Goal: Browse casually

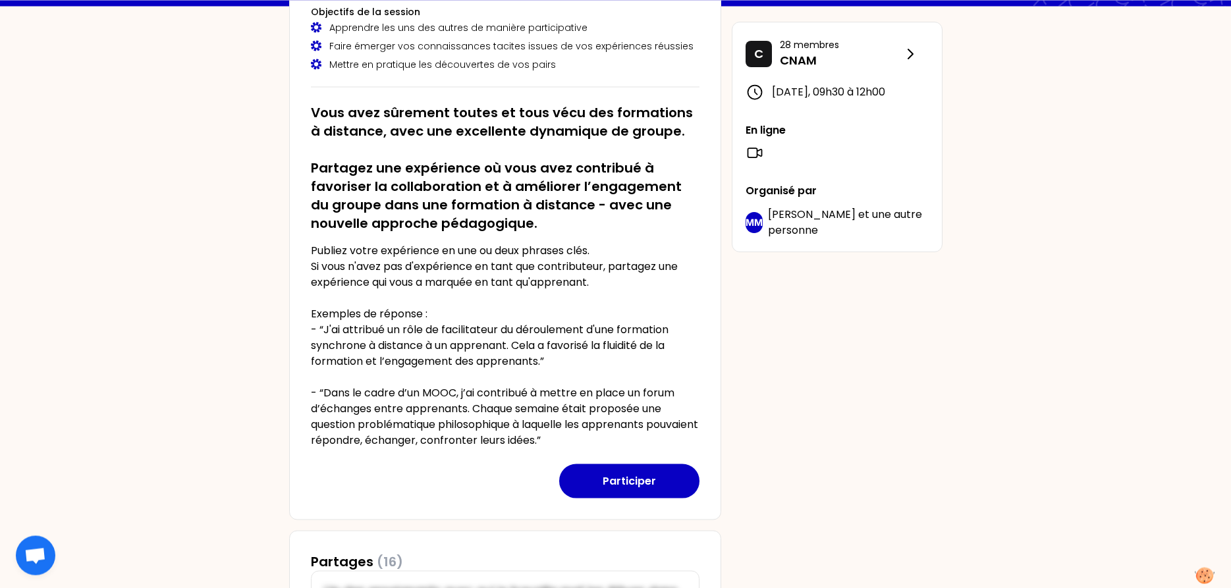
scroll to position [155, 0]
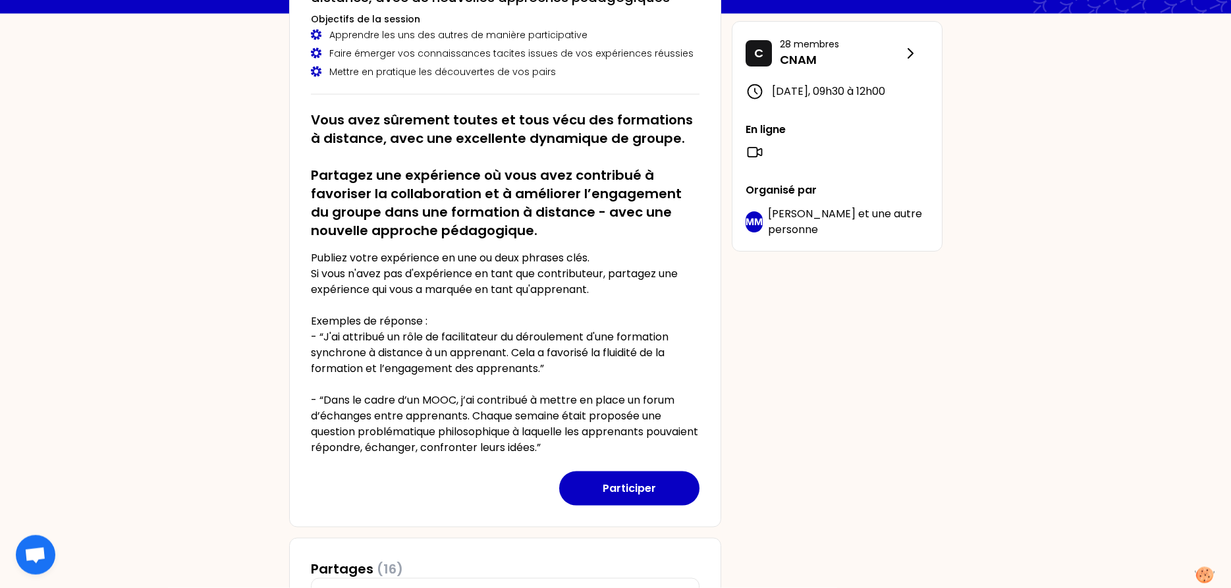
click at [593, 261] on p "Publiez votre expérience en une ou deux phrases clés. Si vous n'avez pas d'expé…" at bounding box center [505, 352] width 389 height 205
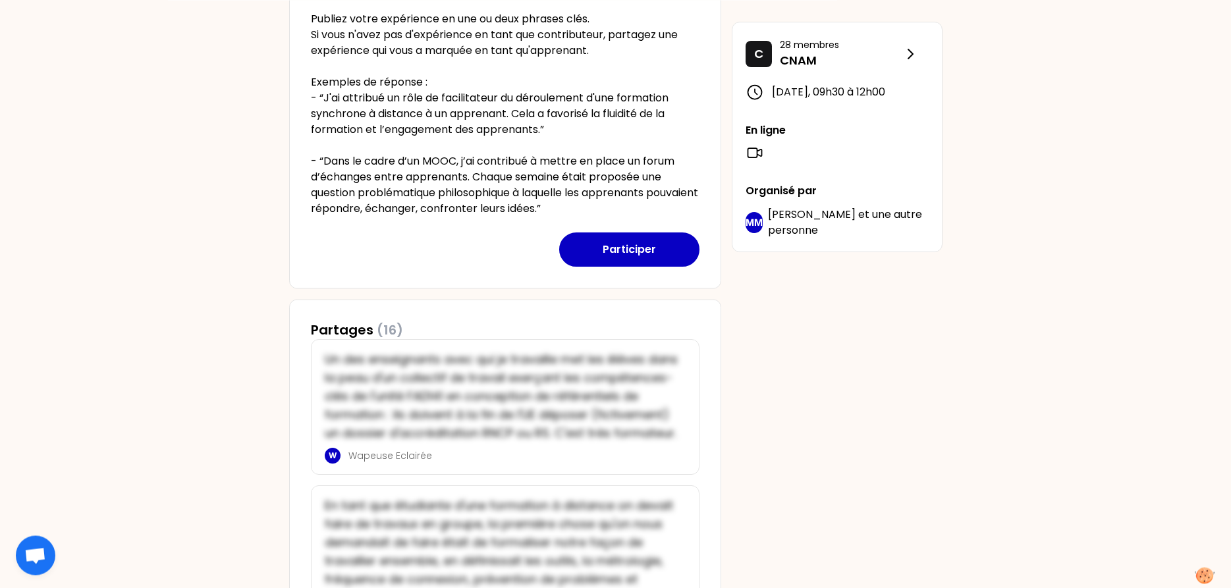
scroll to position [425, 0]
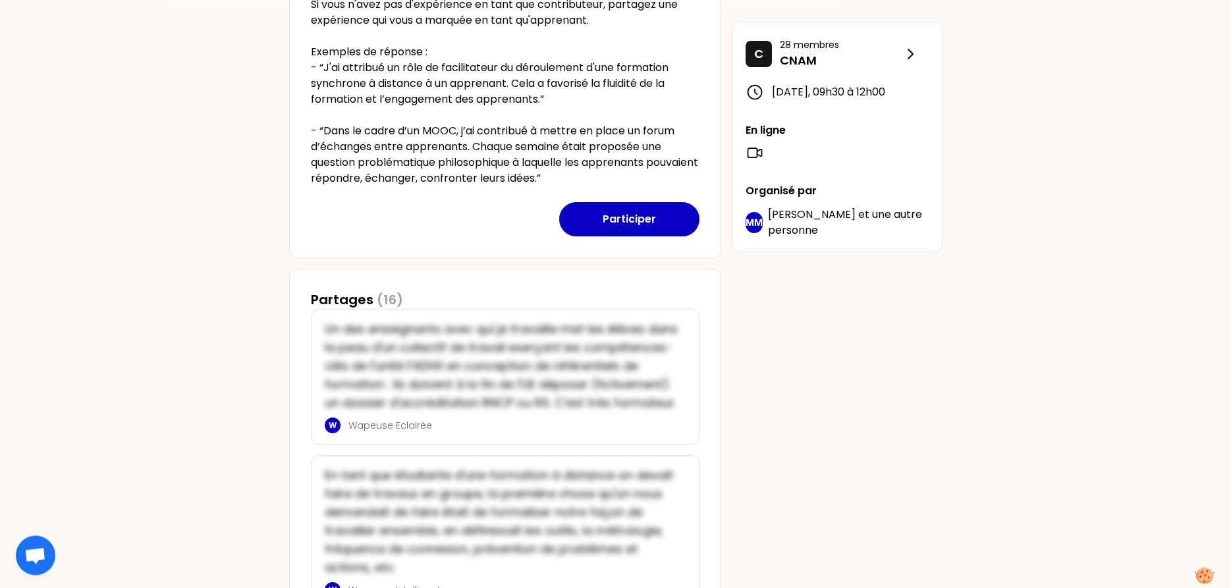
click at [593, 117] on p "Publiez votre expérience en une ou deux phrases clés. Si vous n'avez pas d'expé…" at bounding box center [505, 83] width 389 height 205
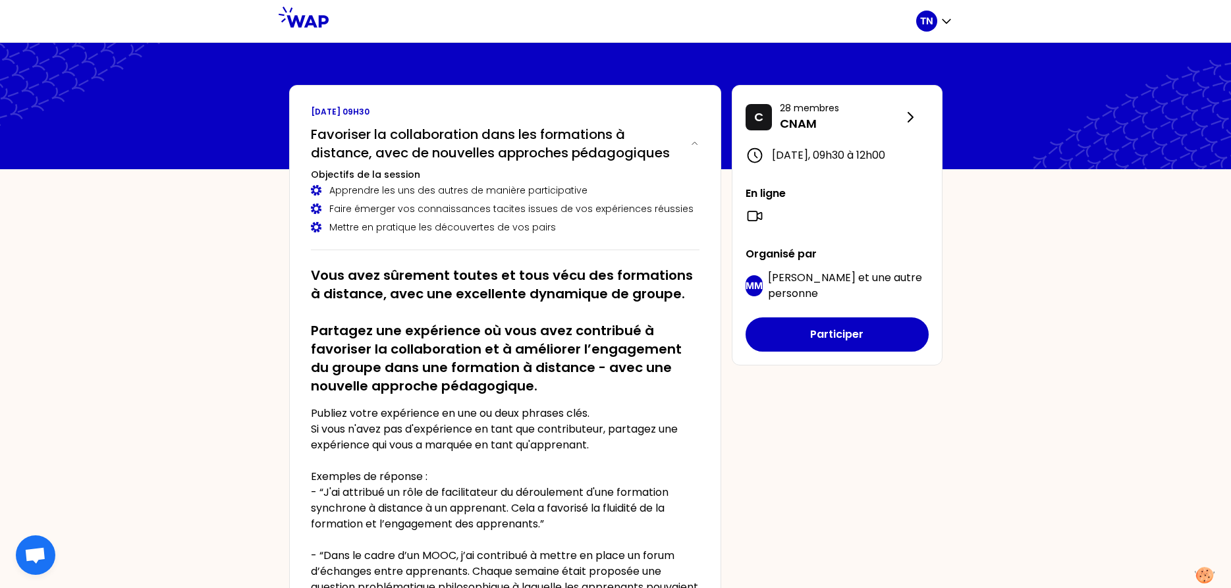
click at [557, 225] on div "Mettre en pratique les découvertes de vos pairs" at bounding box center [505, 227] width 389 height 13
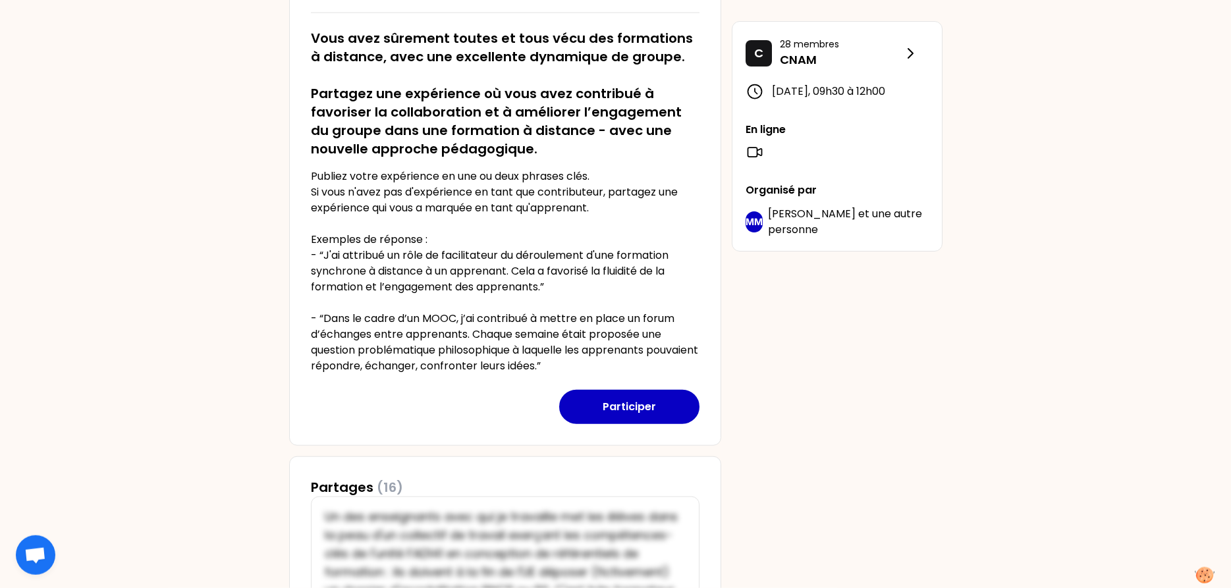
scroll to position [336, 0]
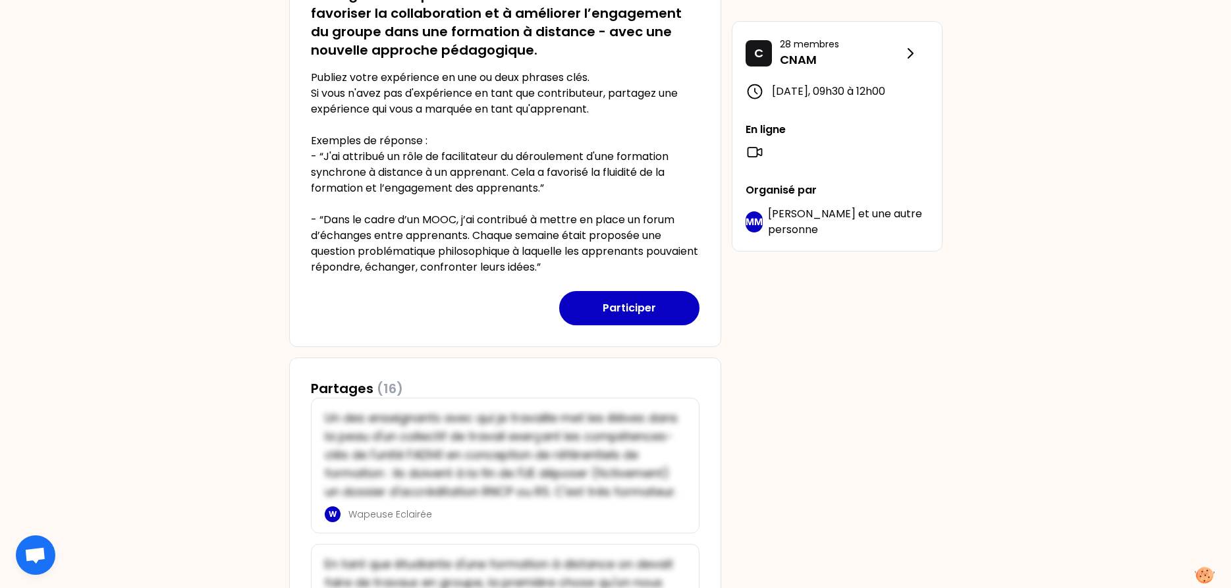
click at [599, 159] on p "Publiez votre expérience en une ou deux phrases clés. Si vous n'avez pas d'expé…" at bounding box center [505, 172] width 389 height 205
click at [622, 186] on p "Publiez votre expérience en une ou deux phrases clés. Si vous n'avez pas d'expé…" at bounding box center [505, 172] width 389 height 205
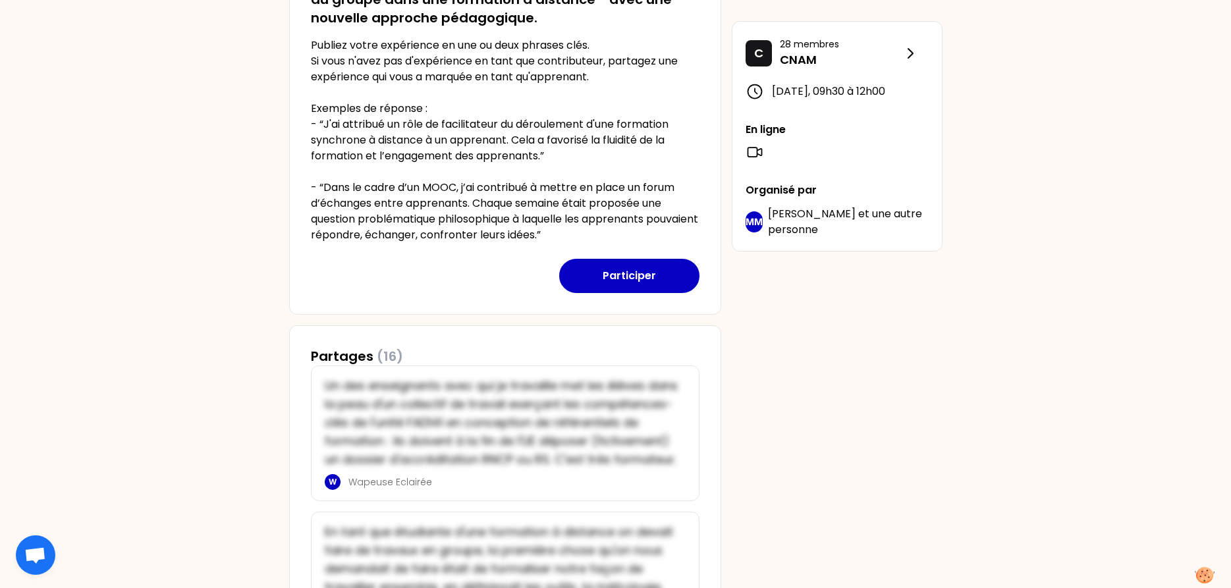
scroll to position [403, 0]
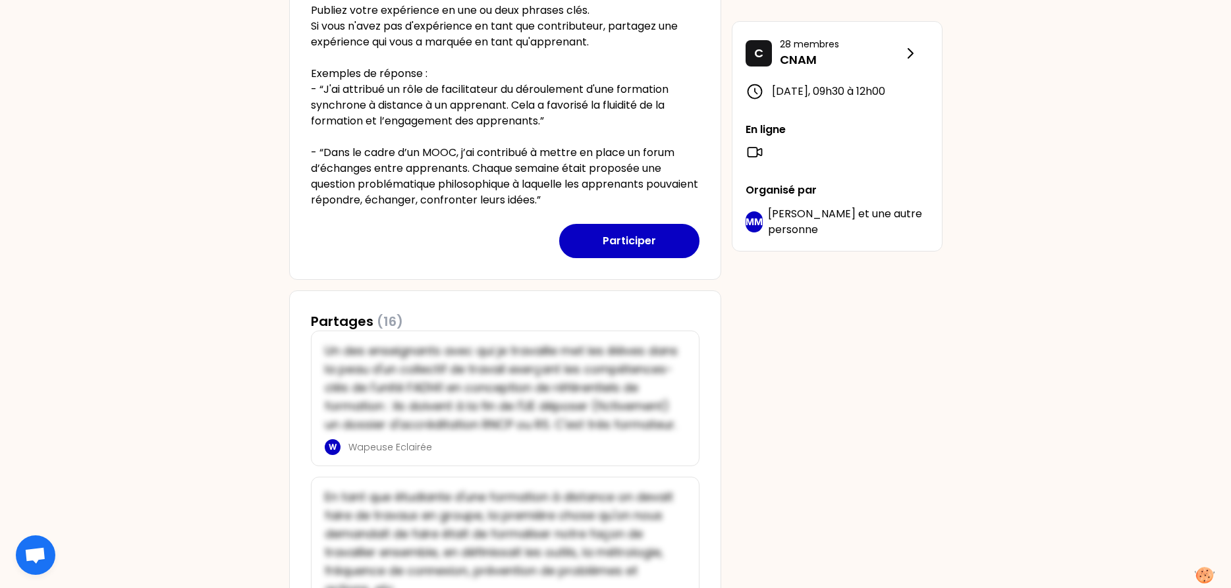
click at [532, 129] on p "Publiez votre expérience en une ou deux phrases clés. Si vous n'avez pas d'expé…" at bounding box center [505, 105] width 389 height 205
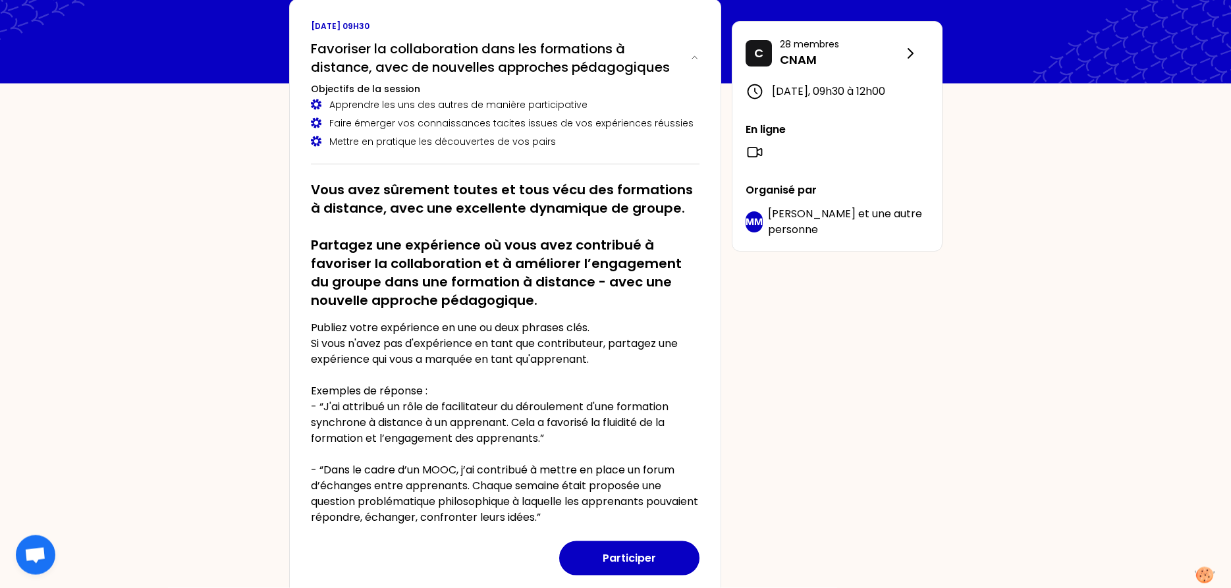
scroll to position [67, 0]
